Goal: Transaction & Acquisition: Purchase product/service

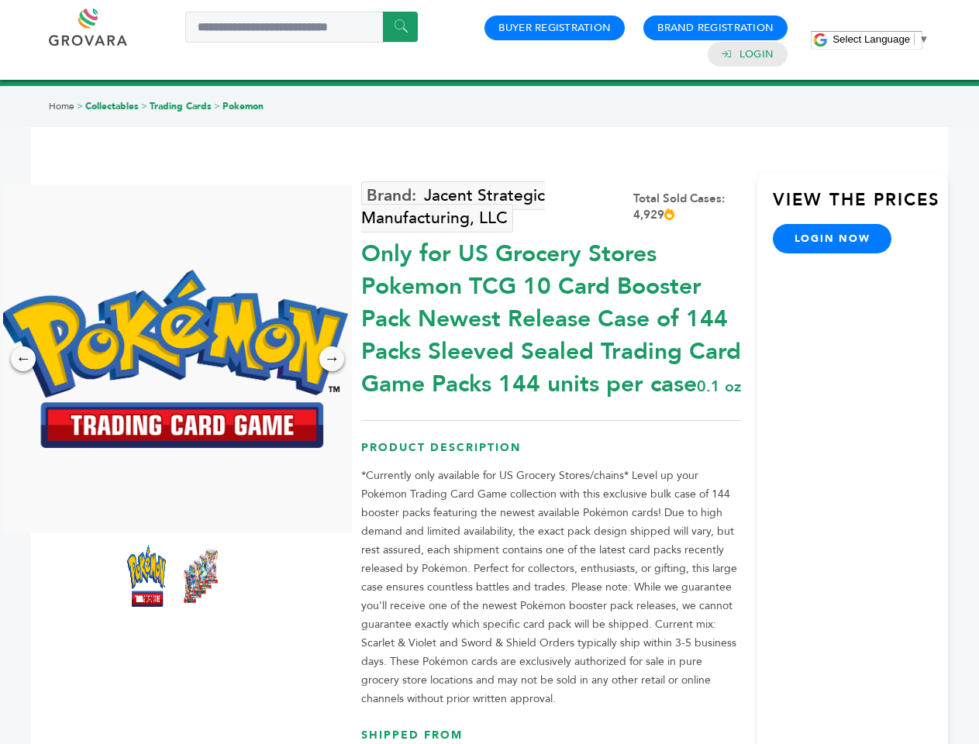
click at [881, 39] on span "Select Language" at bounding box center [872, 39] width 78 height 12
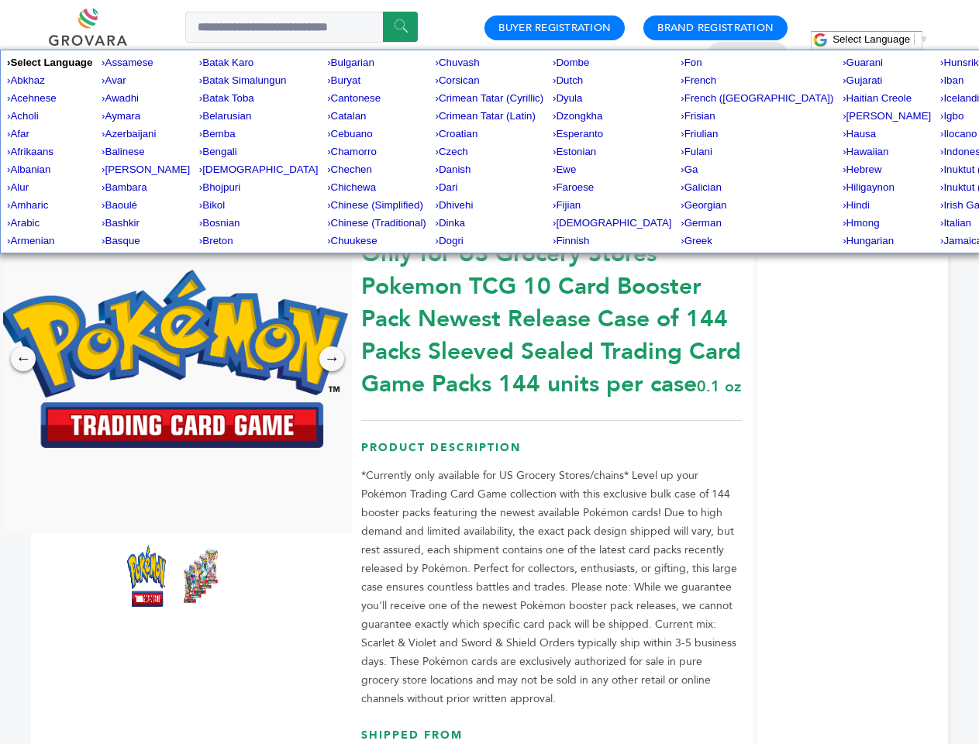
click at [174, 359] on img at bounding box center [173, 359] width 349 height 178
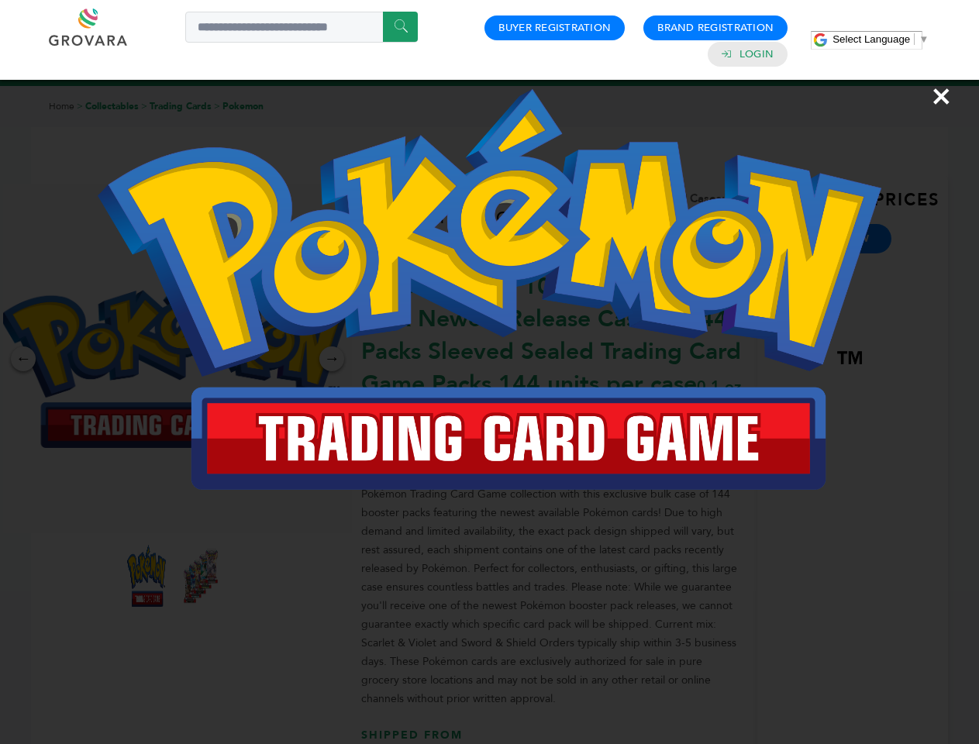
click at [23, 359] on div "×" at bounding box center [489, 372] width 979 height 744
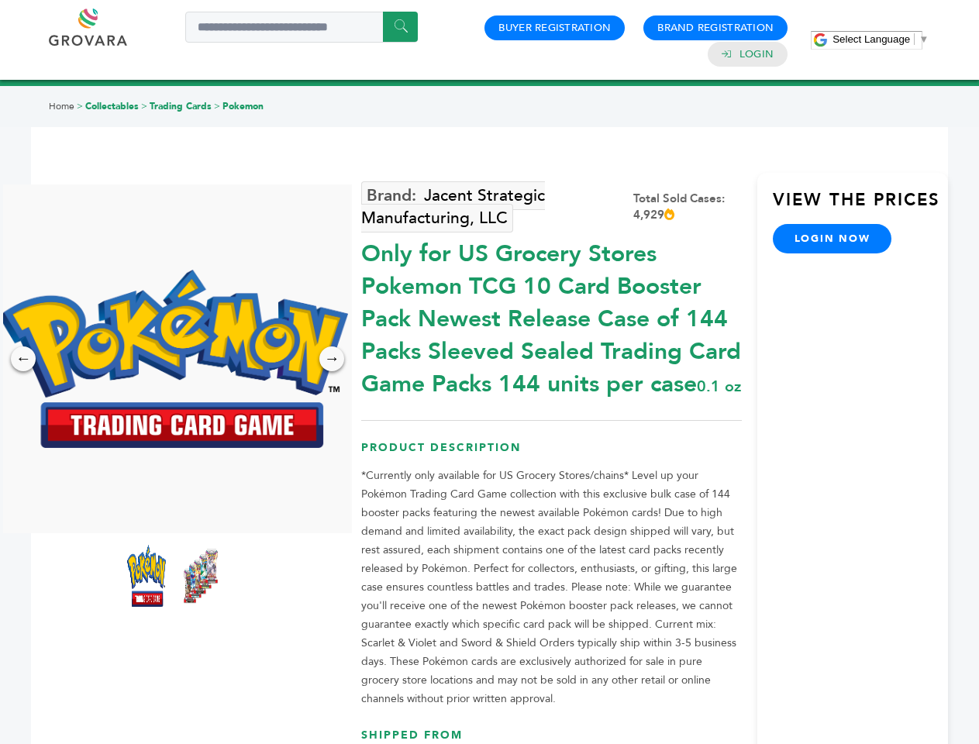
click at [332, 359] on div "→" at bounding box center [331, 359] width 25 height 25
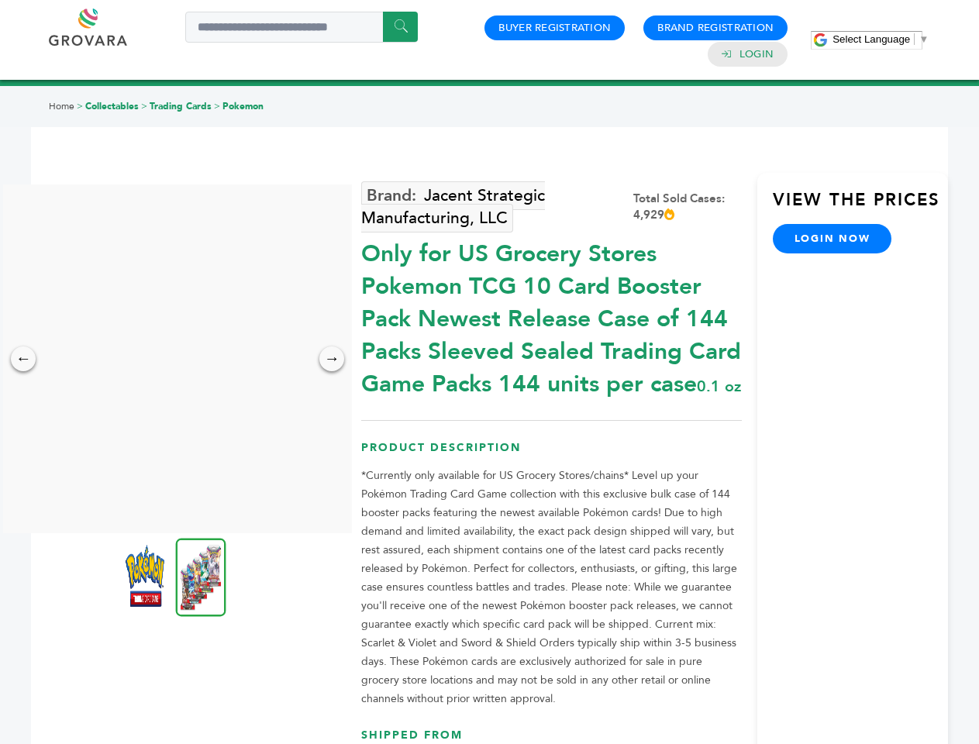
click at [147, 576] on img at bounding box center [145, 576] width 39 height 62
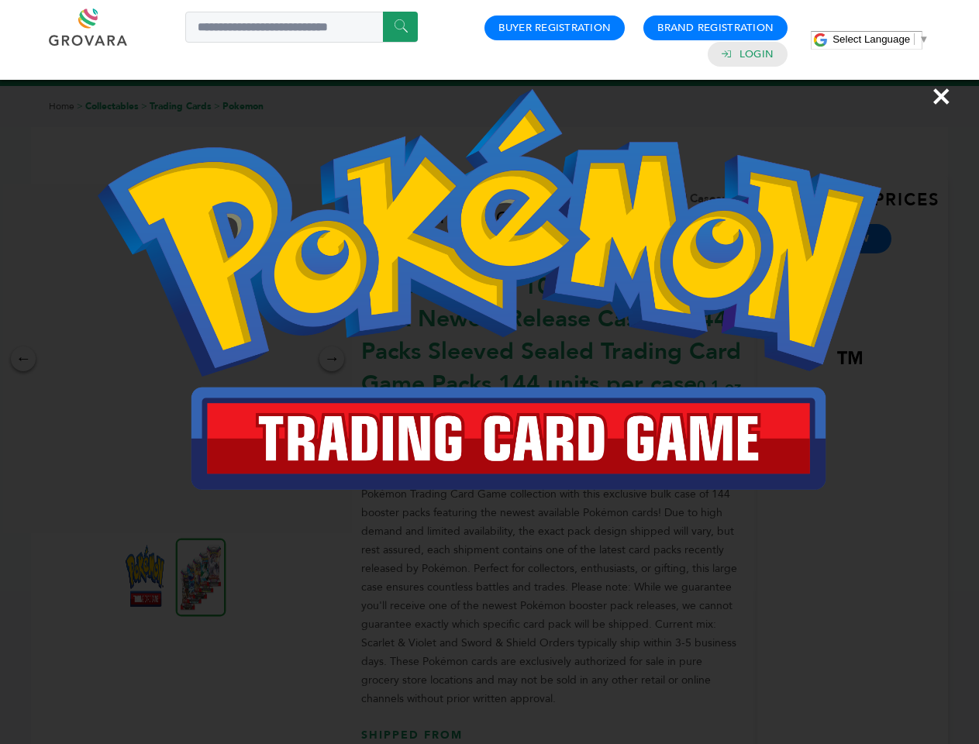
click at [201, 576] on div "×" at bounding box center [489, 372] width 979 height 744
